Goal: Information Seeking & Learning: Learn about a topic

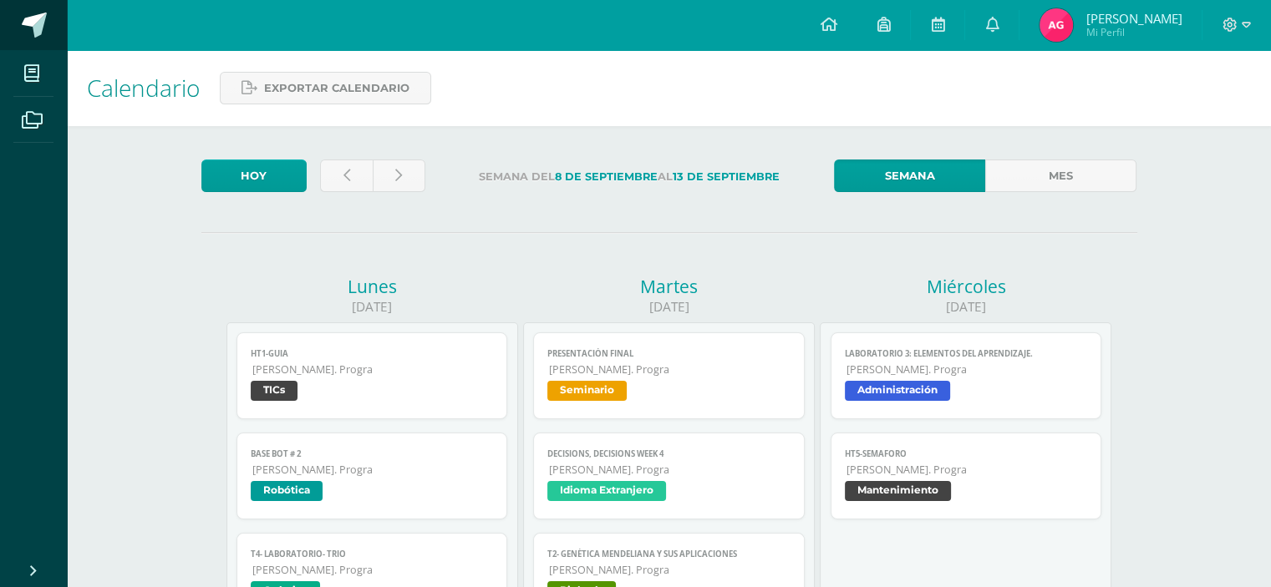
click at [43, 30] on span at bounding box center [34, 25] width 25 height 25
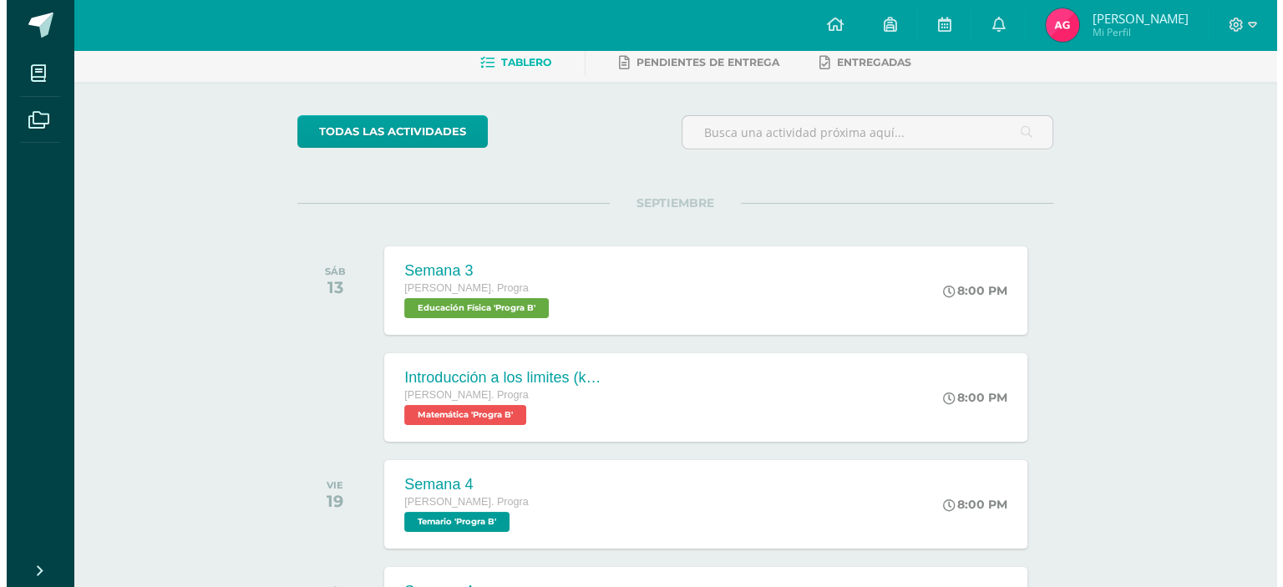
scroll to position [251, 0]
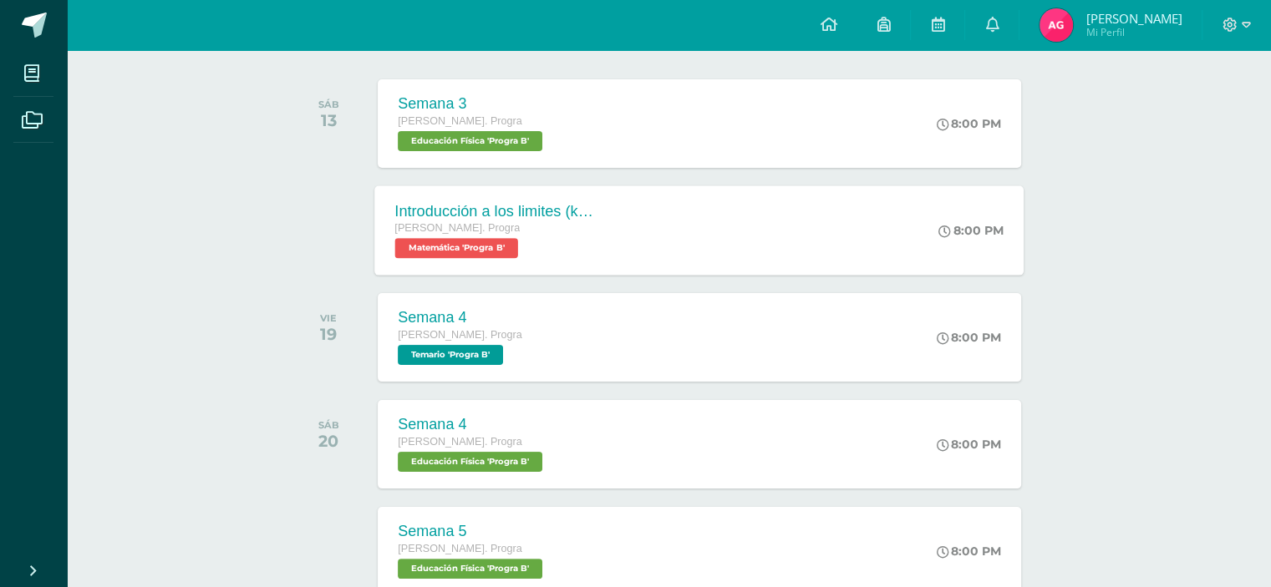
click at [408, 254] on span "Matemática 'Progra B'" at bounding box center [456, 248] width 123 height 20
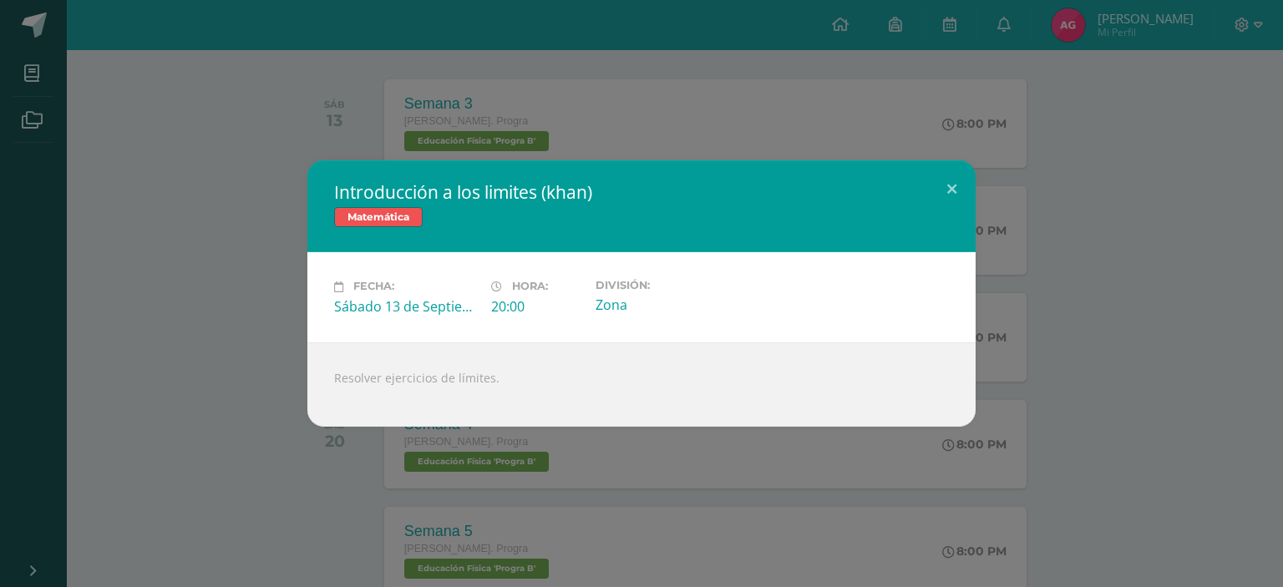
click at [378, 394] on div at bounding box center [641, 392] width 615 height 13
click at [542, 490] on div "Introducción a los limites ([PERSON_NAME]) Matemática Fecha: [DATE] Hora: 20:00…" at bounding box center [641, 293] width 1283 height 587
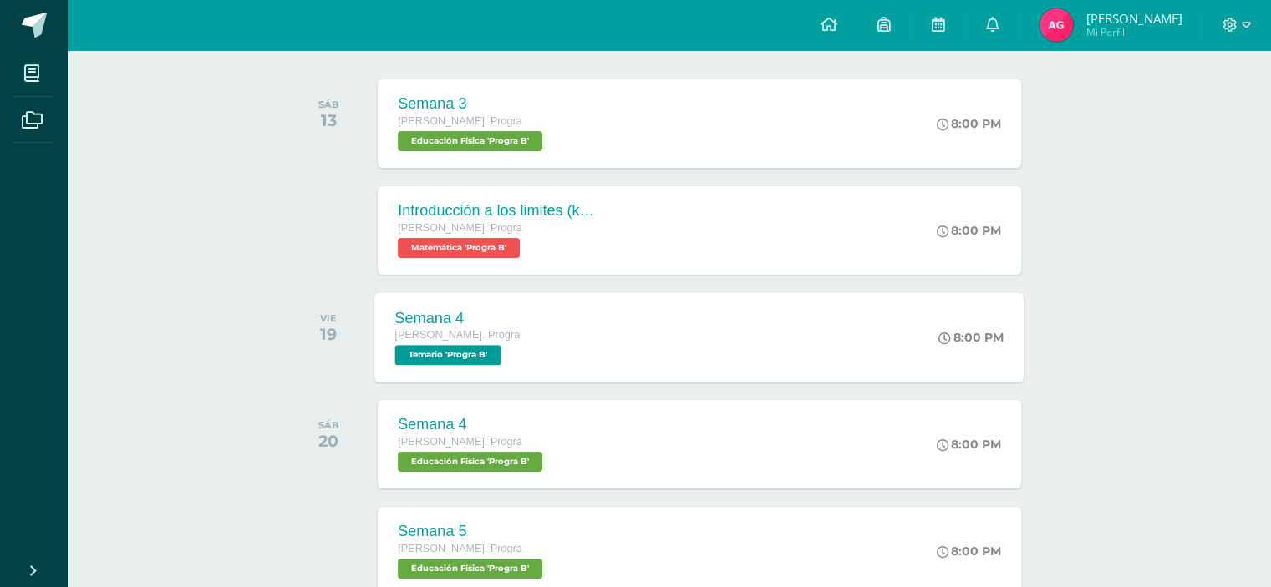
click at [488, 323] on div "Semana 4" at bounding box center [457, 318] width 125 height 18
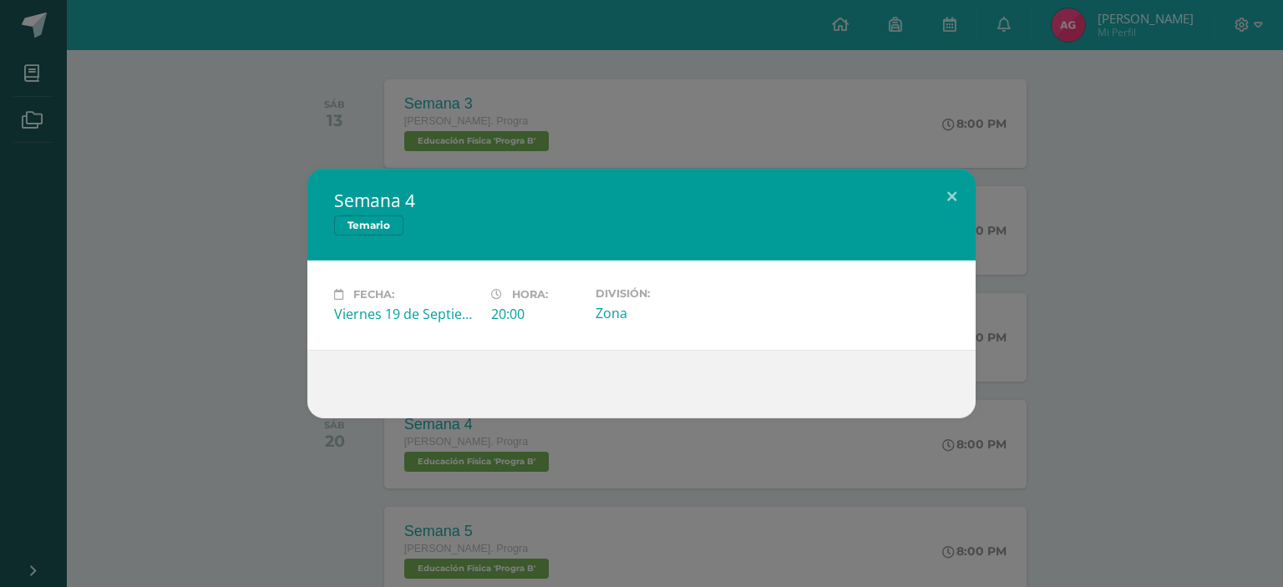
click at [446, 81] on div "Semana 4 Temario Fecha: [DATE] Hora: 20:00 División: Zona" at bounding box center [641, 293] width 1283 height 587
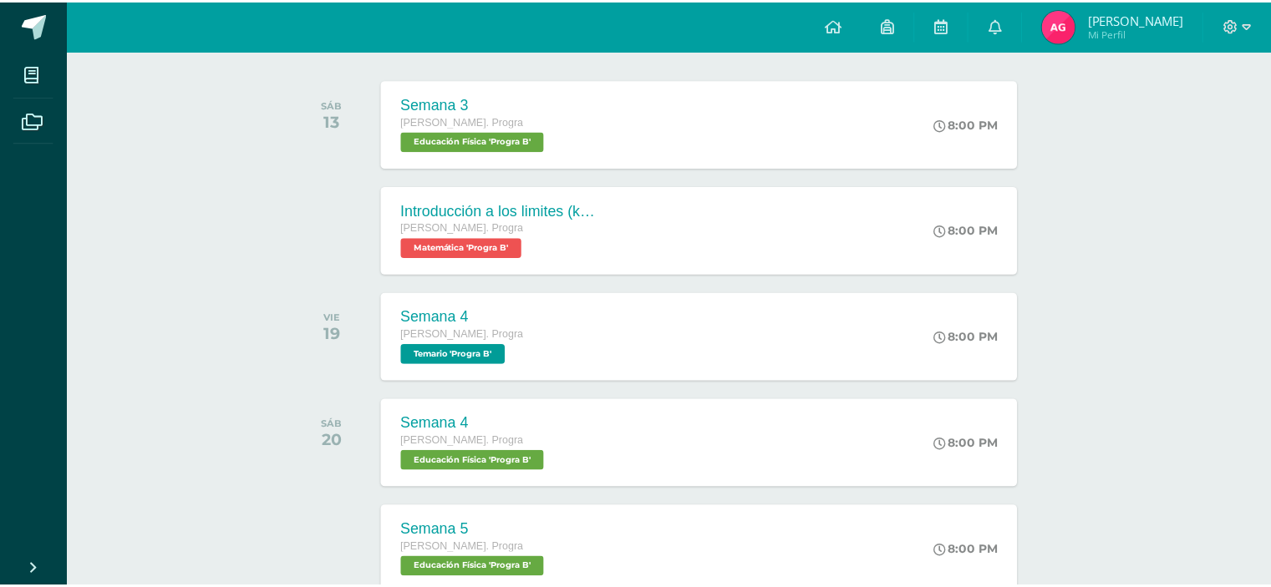
scroll to position [418, 0]
